Goal: Task Accomplishment & Management: Manage account settings

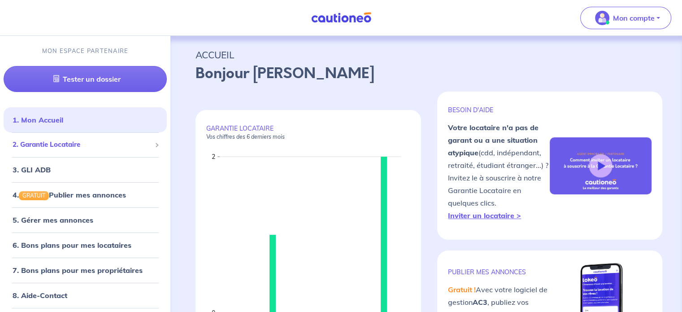
click at [76, 148] on span "2. Garantie Locataire" at bounding box center [82, 144] width 139 height 10
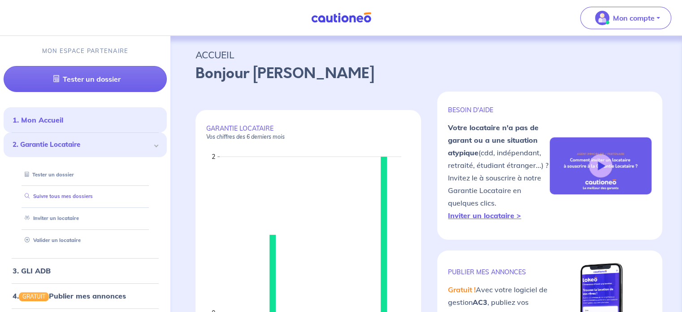
click at [84, 196] on link "Suivre tous mes dossiers" at bounding box center [57, 196] width 72 height 6
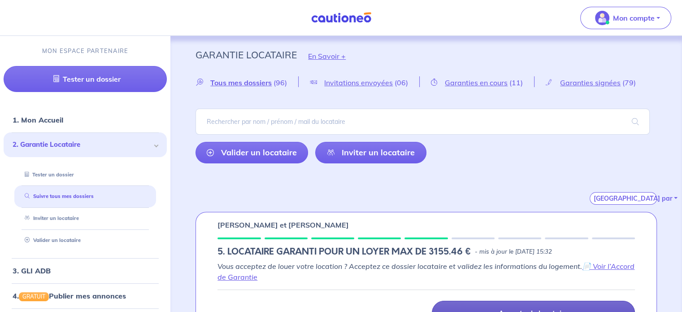
click at [464, 308] on link "Accepter le locataire" at bounding box center [533, 312] width 203 height 24
